Goal: Connect with others: Establish contact or relationships with other users

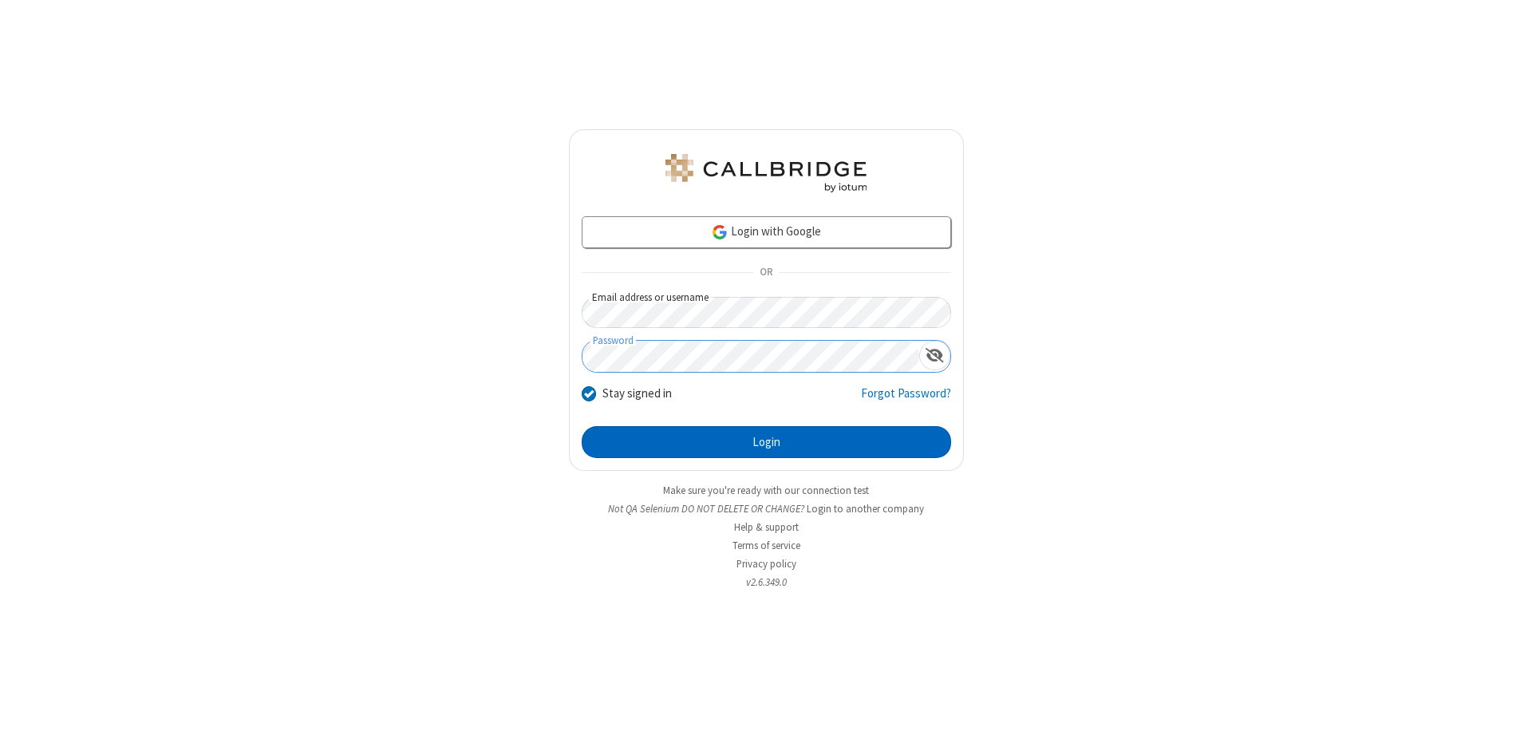
click at [766, 442] on button "Login" at bounding box center [767, 442] width 370 height 32
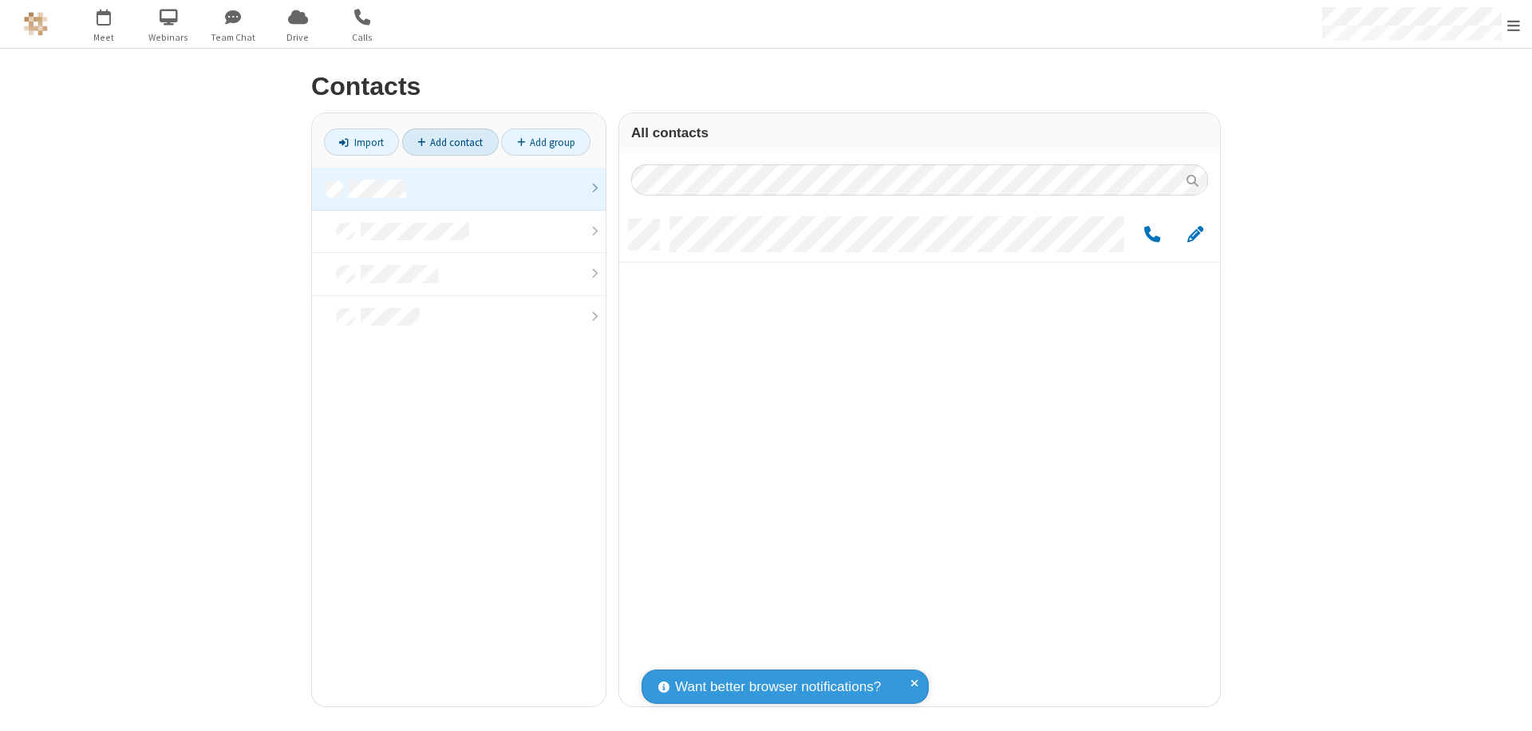
click at [450, 142] on link "Add contact" at bounding box center [450, 142] width 97 height 27
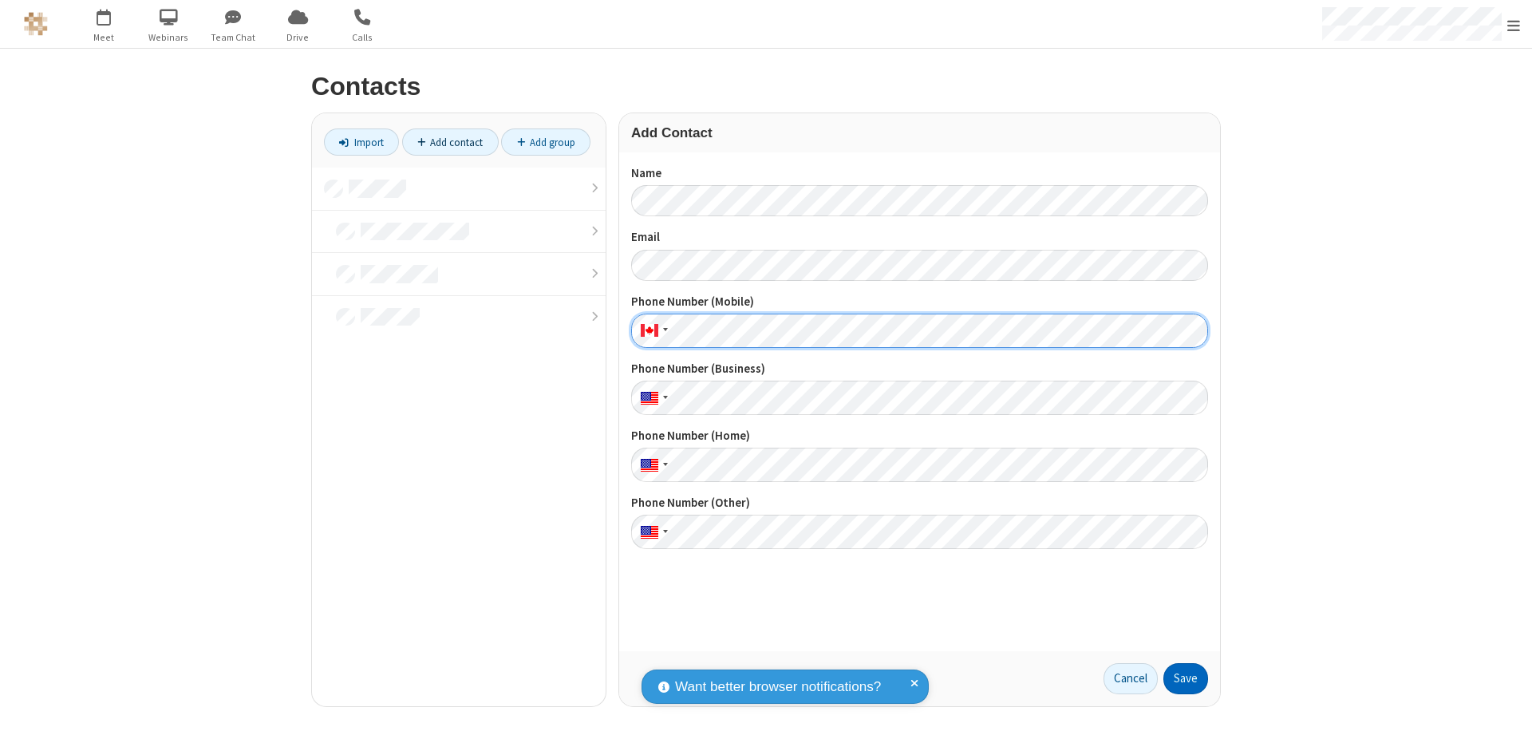
click at [1186, 678] on button "Save" at bounding box center [1186, 679] width 45 height 32
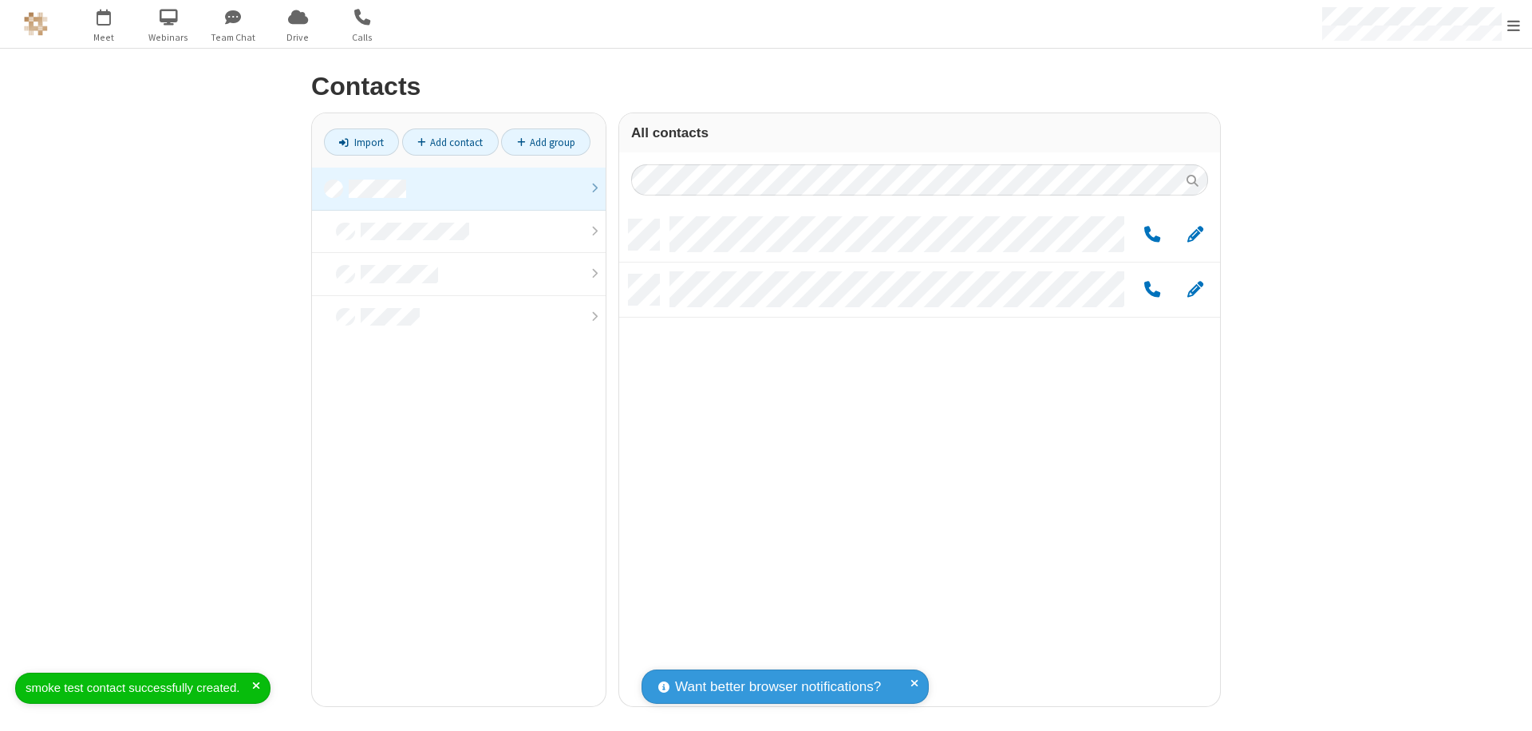
scroll to position [487, 589]
